Goal: Transaction & Acquisition: Purchase product/service

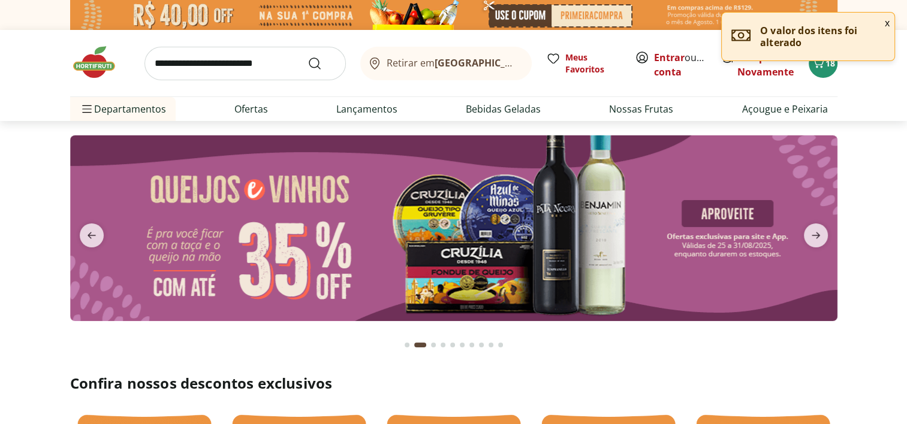
type input "*"
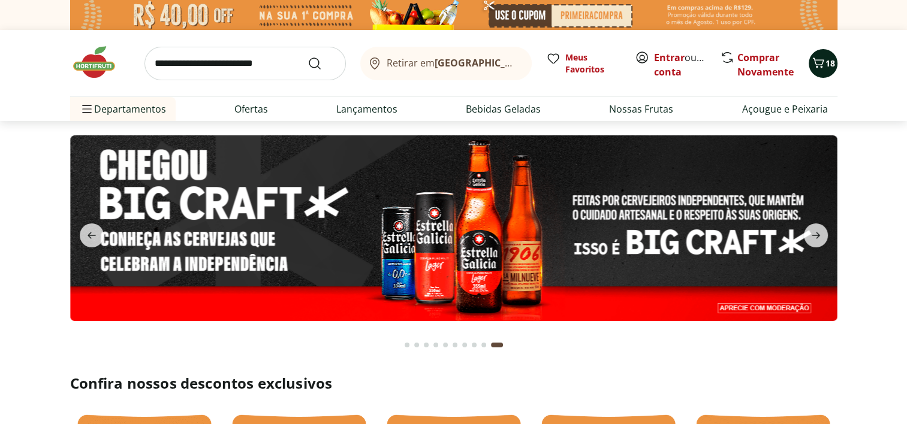
click at [815, 62] on icon "Carrinho" at bounding box center [818, 63] width 14 height 14
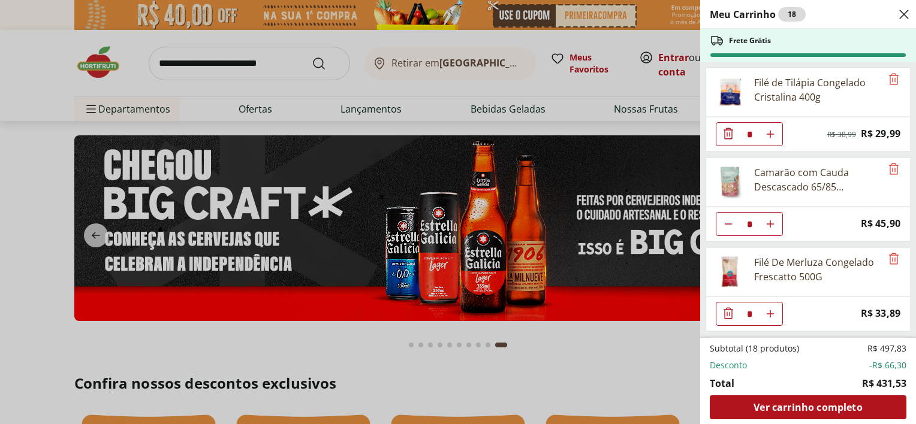
click at [725, 223] on icon "Diminuir Quantidade" at bounding box center [728, 224] width 10 height 10
type input "*"
click at [609, 341] on div "Meu Carrinho 17 Faltam apenas R$ 13,37 para Frete Grátis Filé de Tilápia Congel…" at bounding box center [458, 212] width 916 height 424
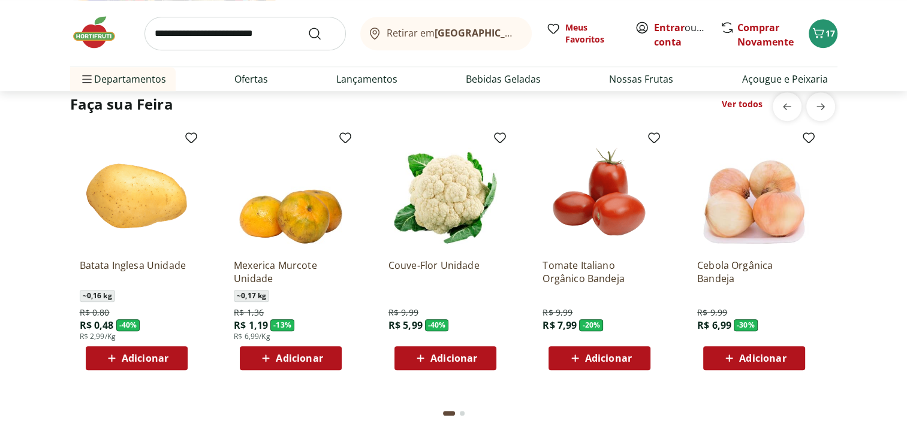
scroll to position [959, 0]
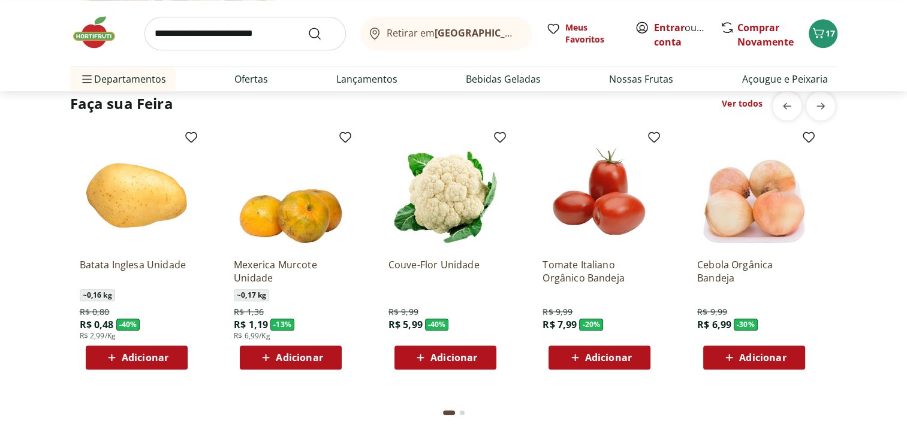
click at [435, 353] on span "Adicionar" at bounding box center [453, 358] width 47 height 10
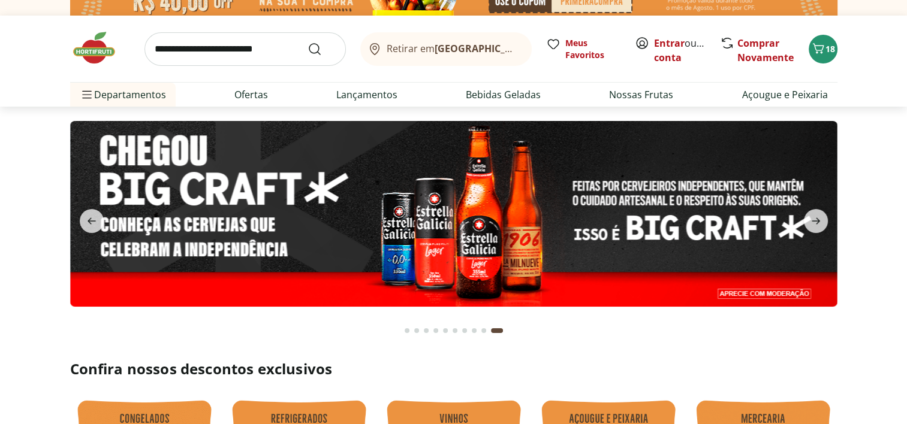
scroll to position [0, 0]
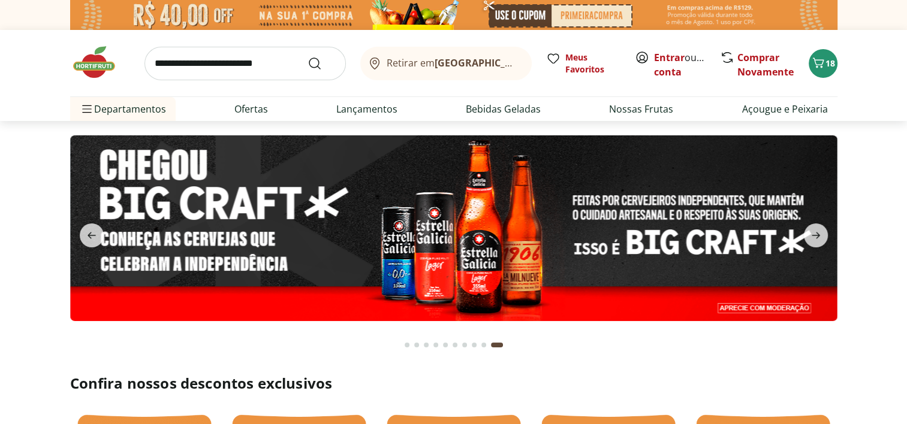
click at [405, 347] on div "Go to page 1 from fs-carousel" at bounding box center [406, 345] width 5 height 5
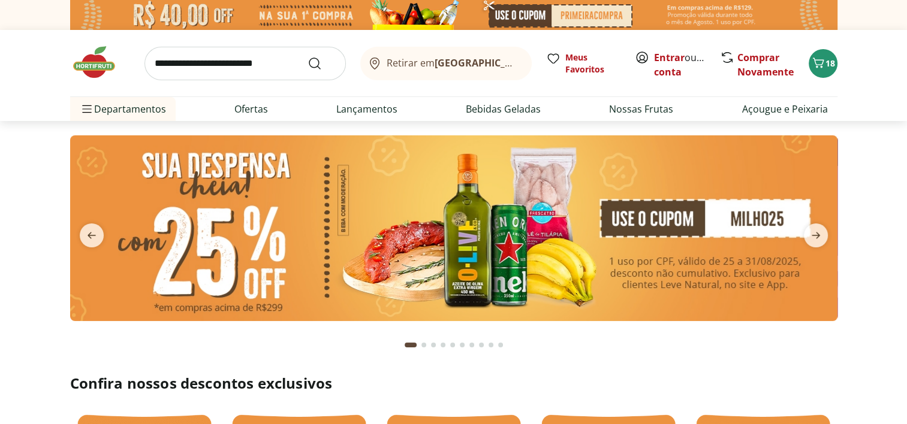
click at [423, 343] on div "Go to page 2 from fs-carousel" at bounding box center [423, 345] width 5 height 5
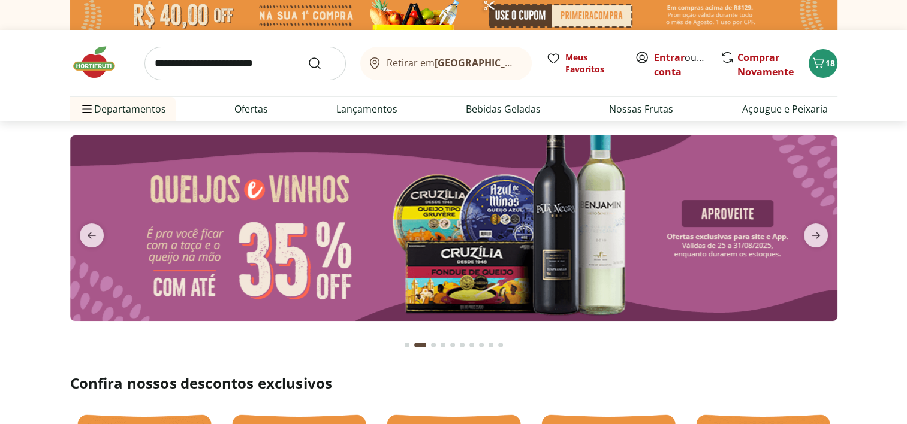
click at [433, 345] on div "Go to page 3 from fs-carousel" at bounding box center [433, 345] width 5 height 5
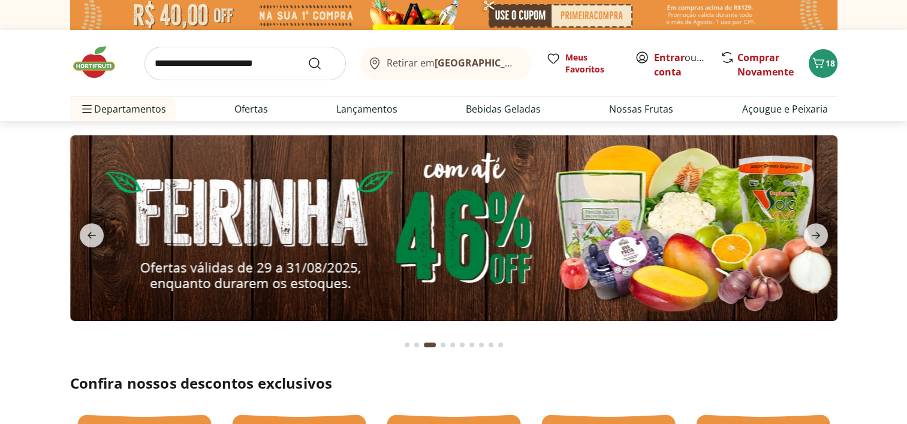
click at [454, 285] on img at bounding box center [453, 228] width 767 height 186
select select "**********"
